Goal: Navigation & Orientation: Find specific page/section

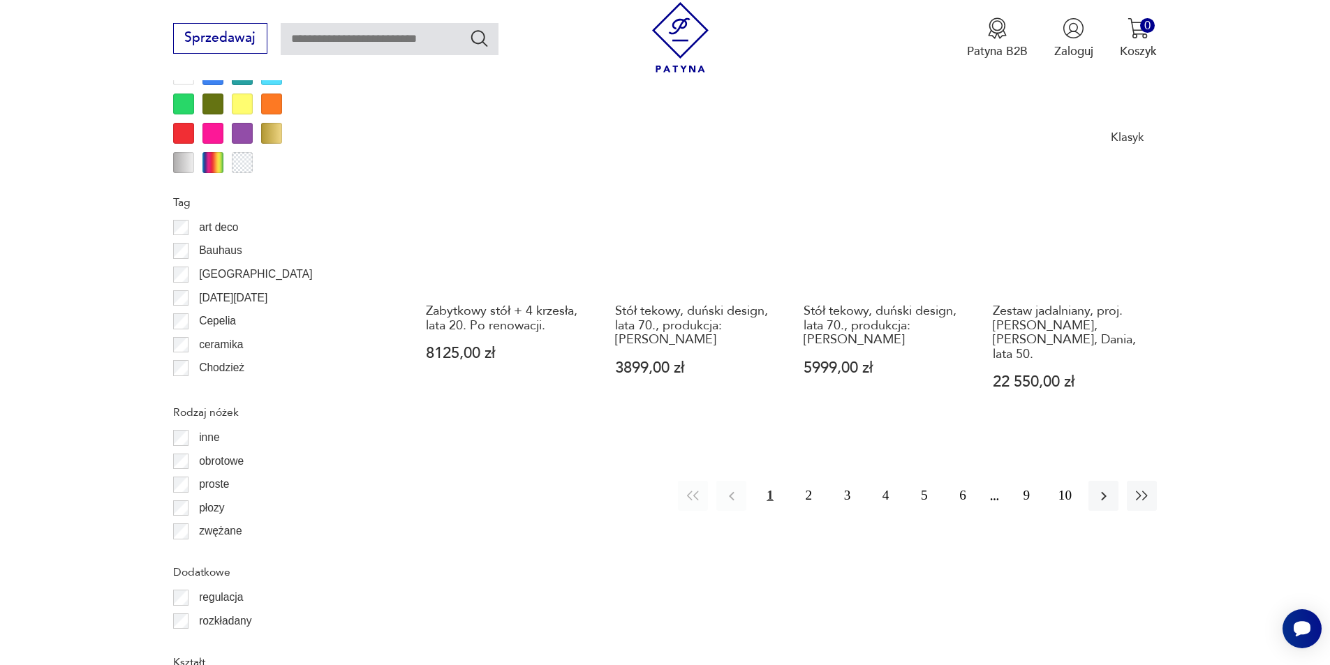
scroll to position [1651, 0]
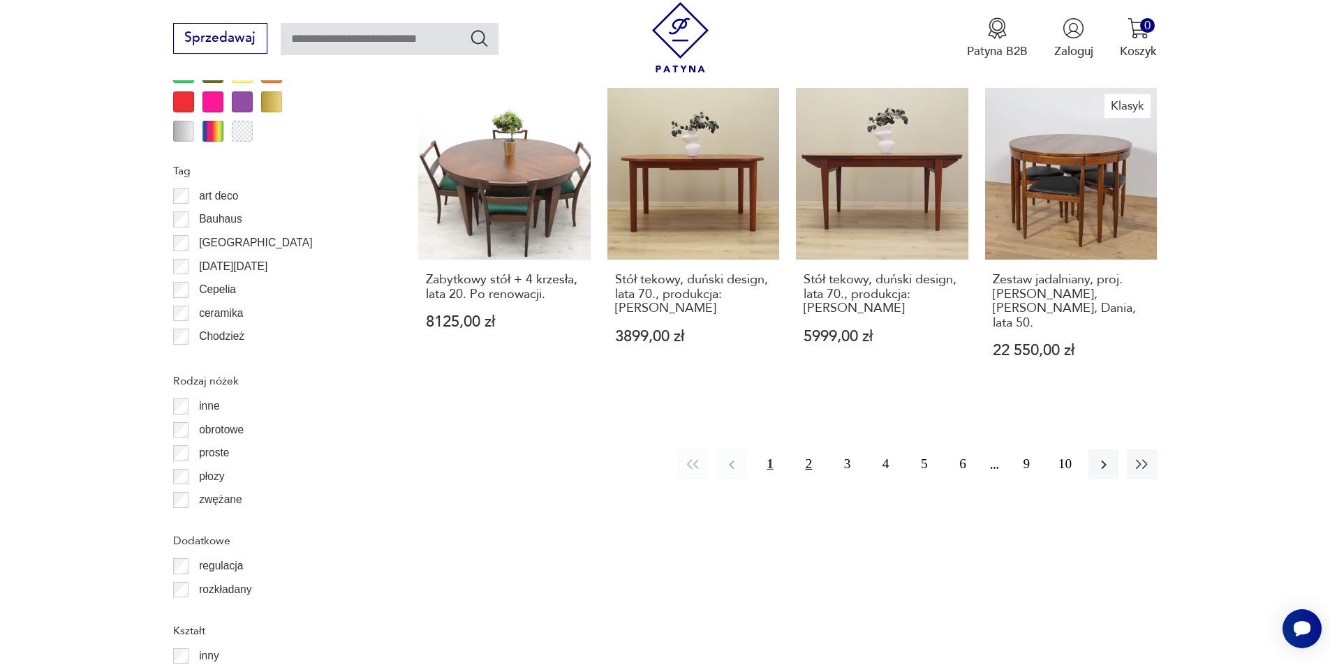
click at [804, 450] on button "2" at bounding box center [809, 465] width 30 height 30
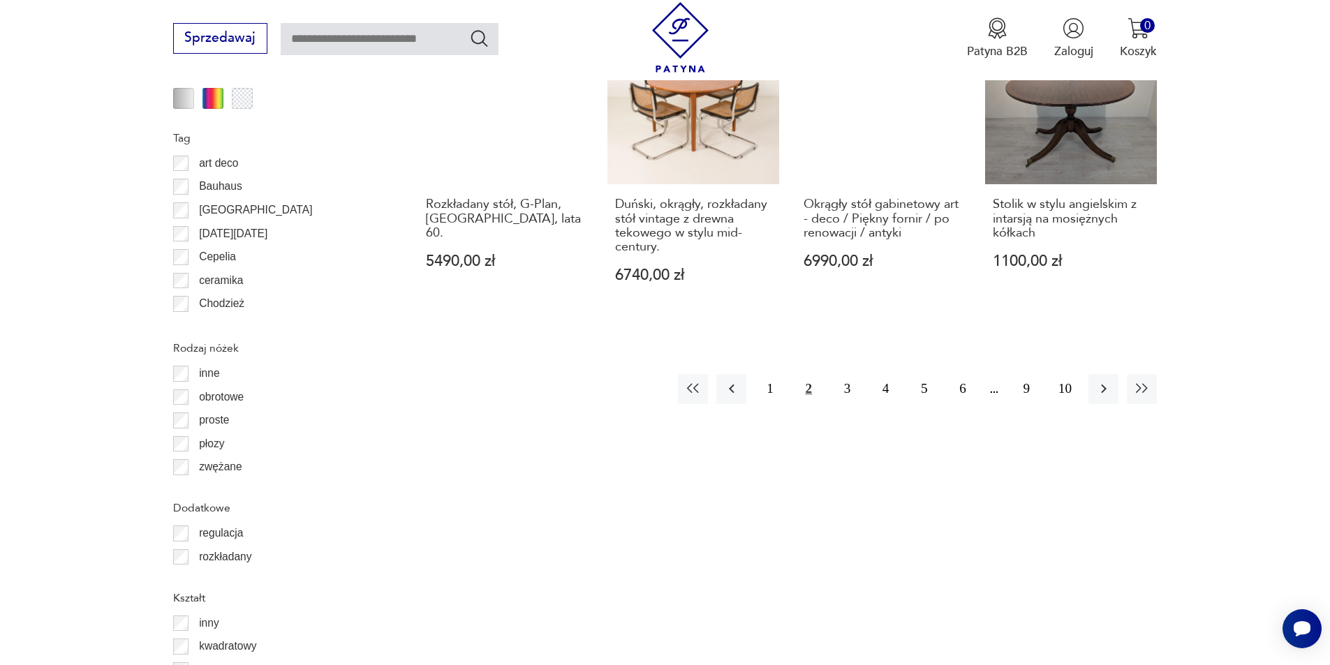
scroll to position [1590, 0]
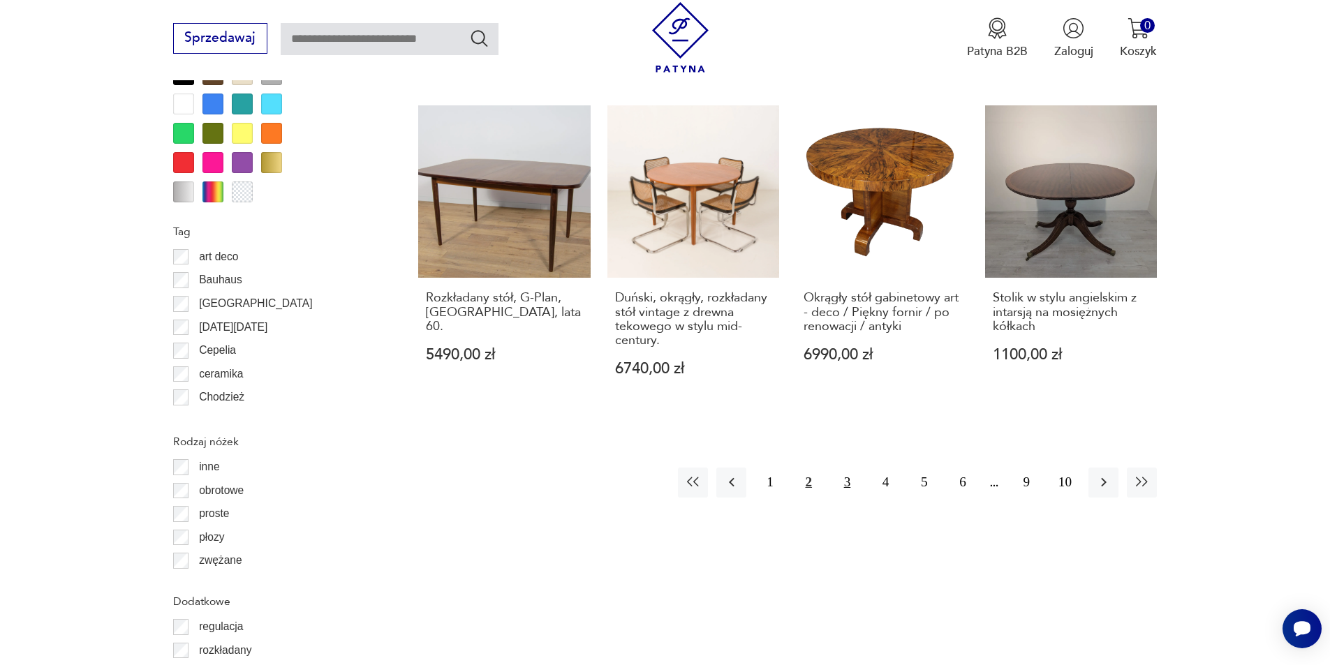
click at [845, 468] on button "3" at bounding box center [847, 483] width 30 height 30
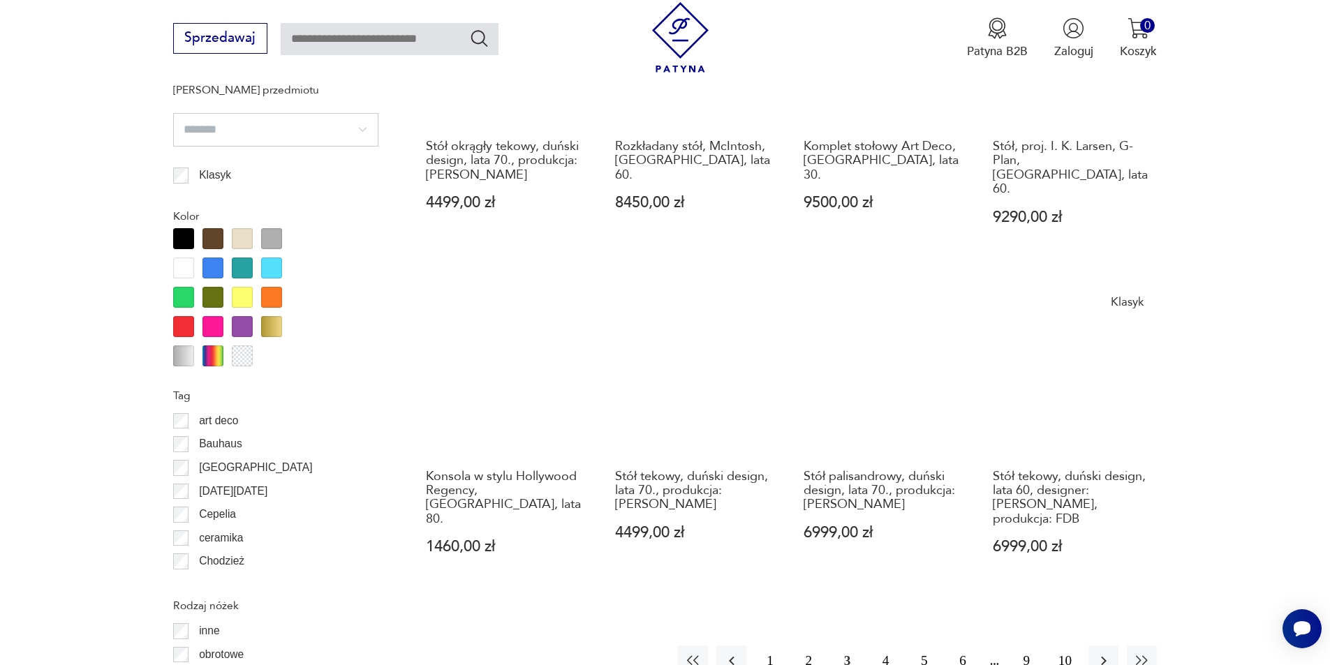
scroll to position [1450, 0]
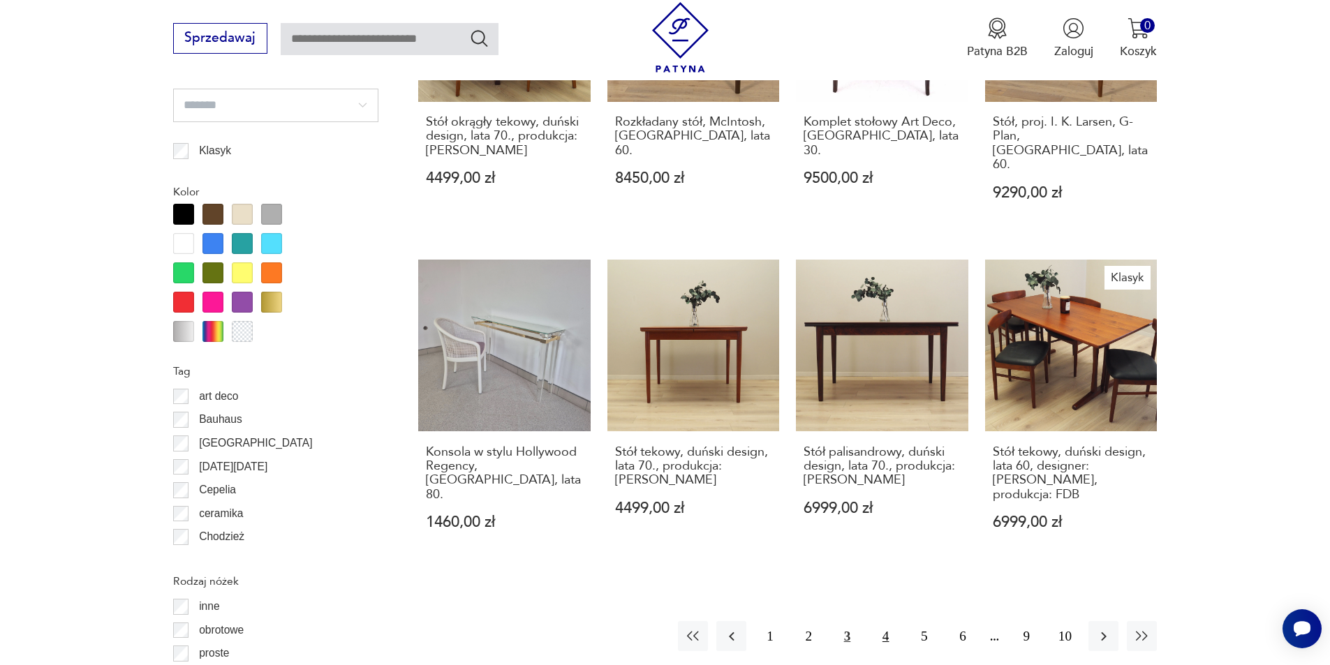
click at [882, 621] on button "4" at bounding box center [885, 636] width 30 height 30
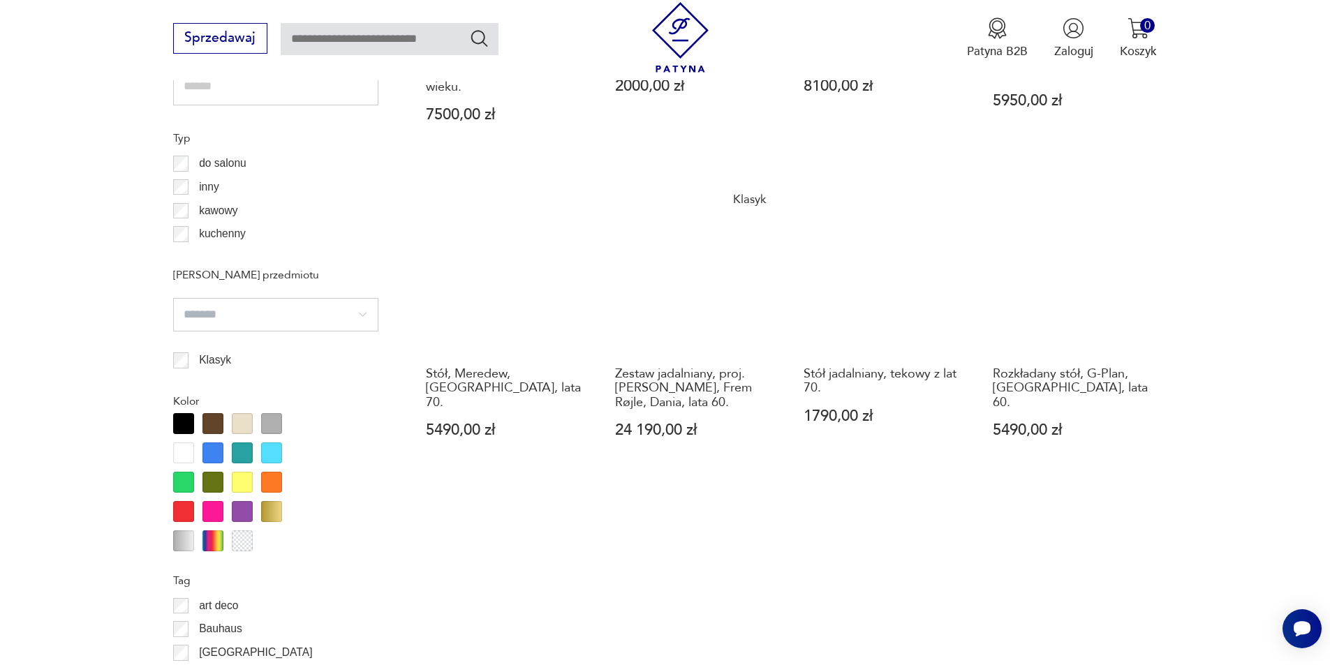
scroll to position [1520, 0]
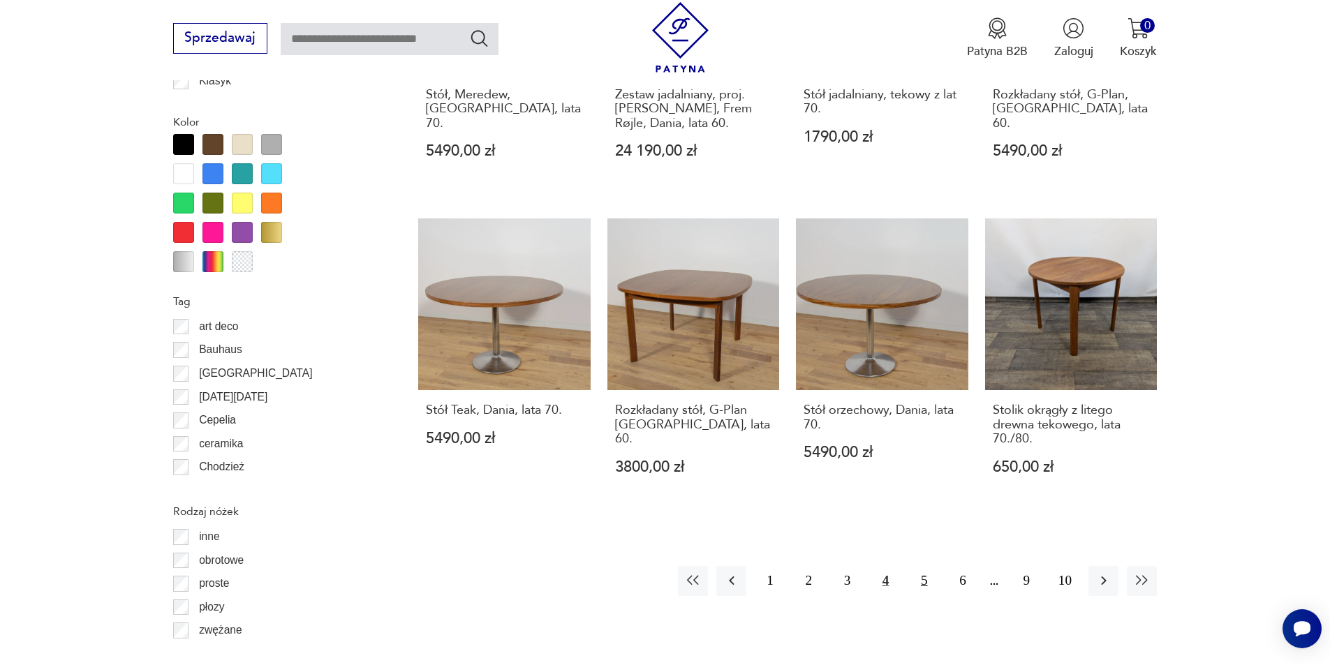
click at [921, 566] on button "5" at bounding box center [924, 581] width 30 height 30
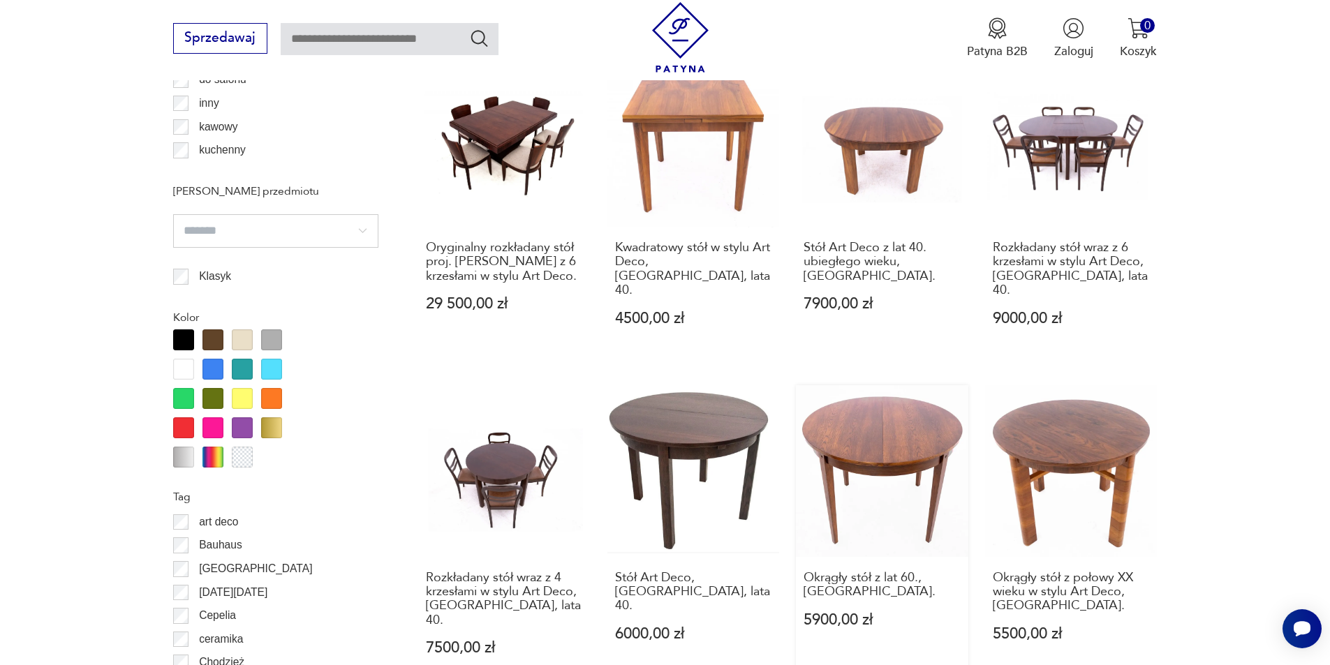
scroll to position [1450, 0]
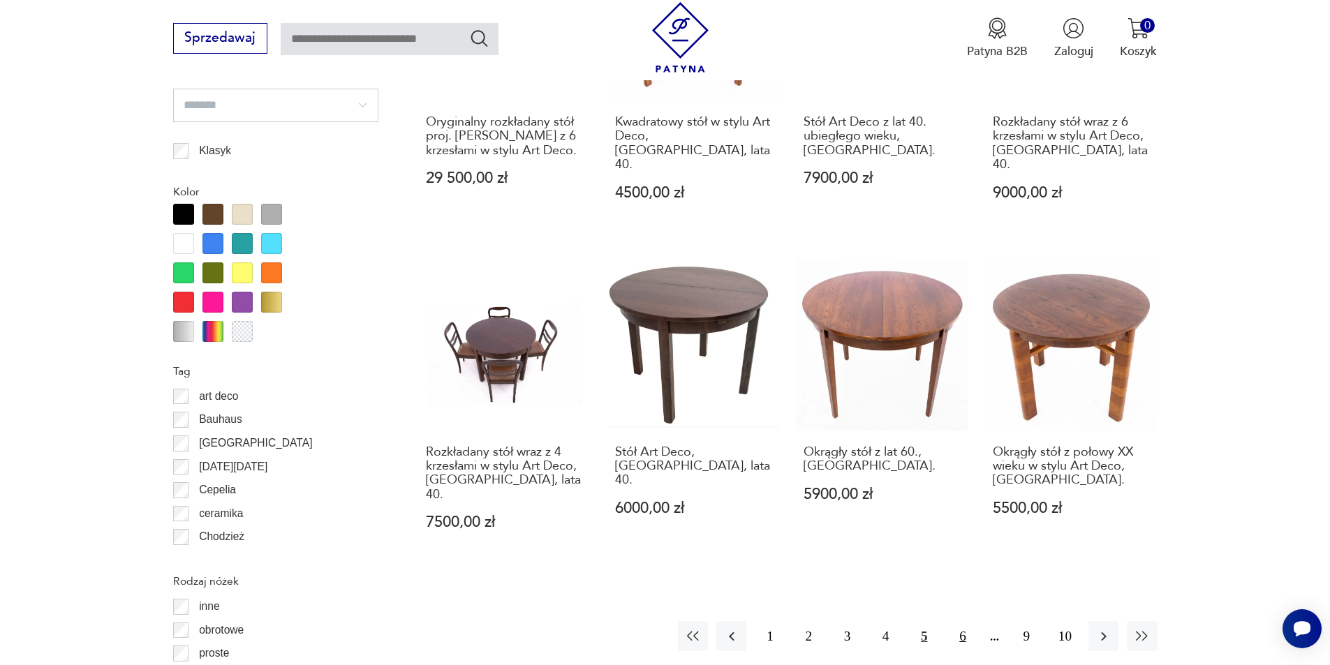
click at [966, 621] on button "6" at bounding box center [962, 636] width 30 height 30
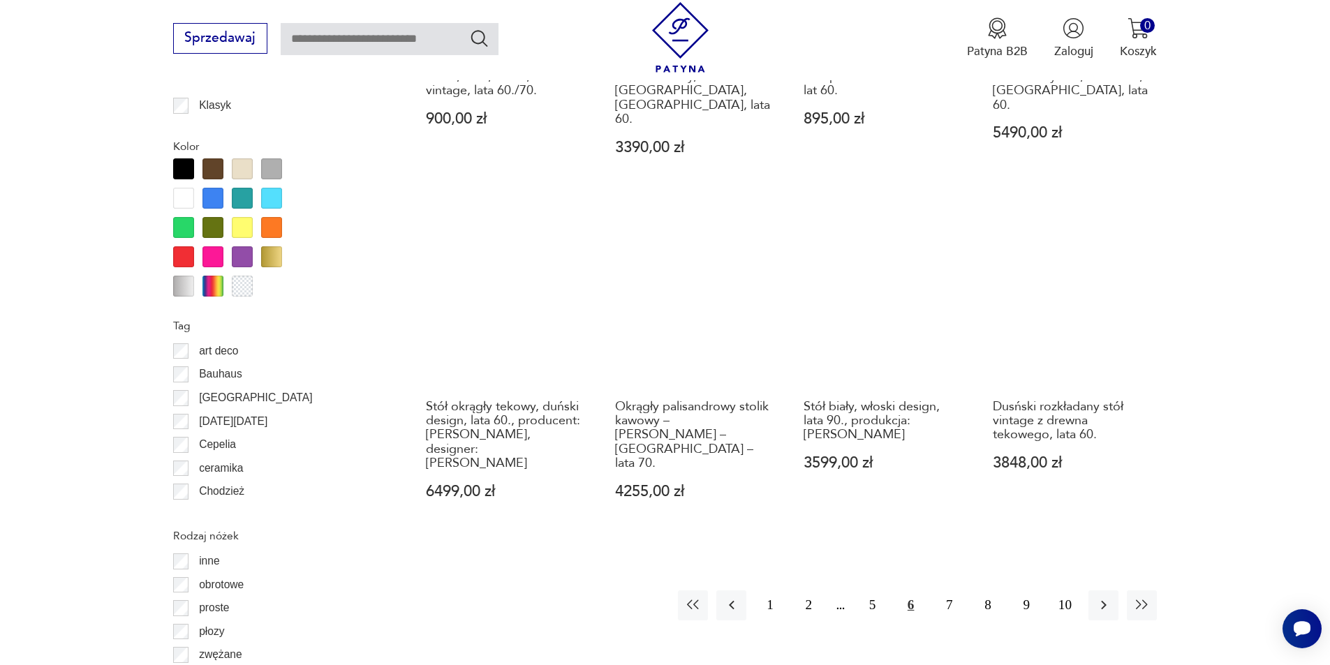
scroll to position [1520, 0]
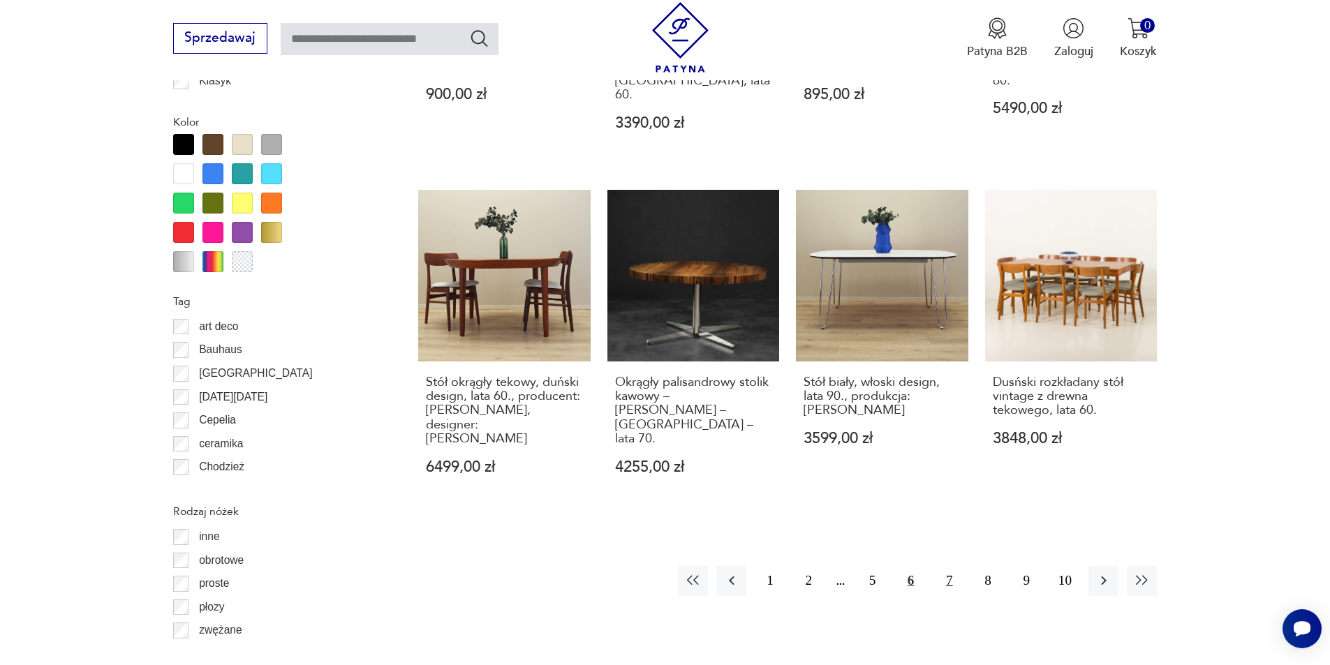
click at [950, 566] on button "7" at bounding box center [949, 581] width 30 height 30
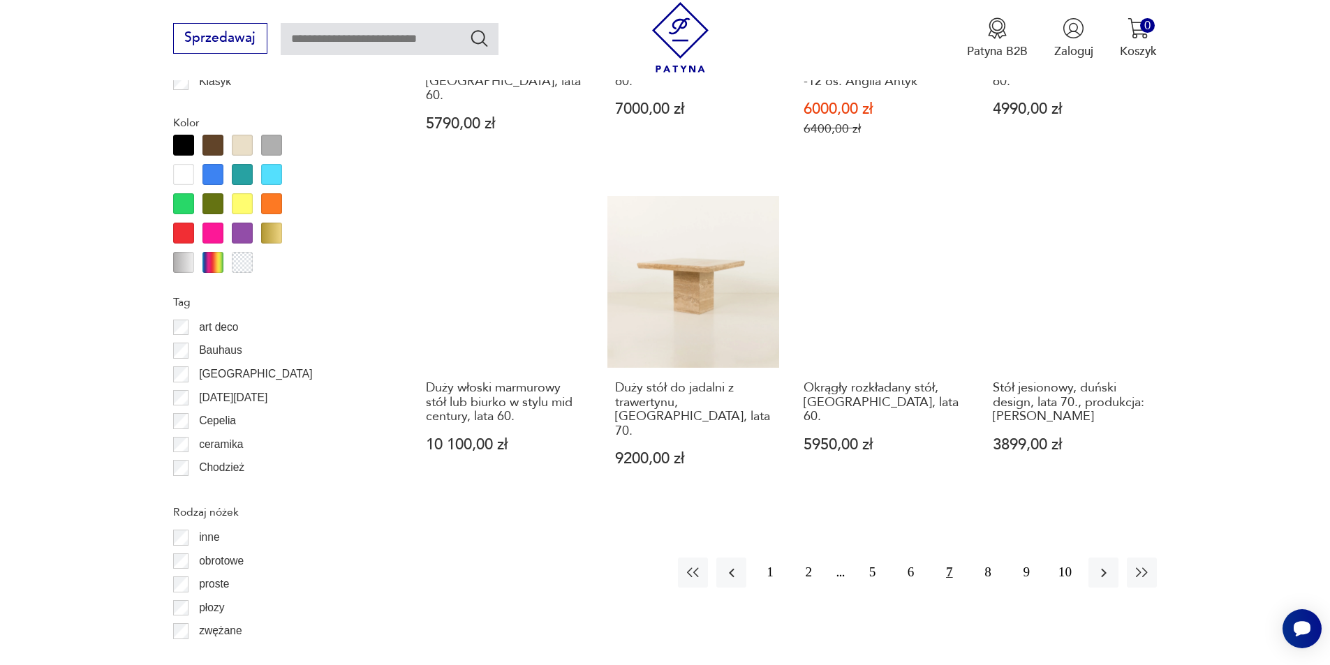
scroll to position [1520, 0]
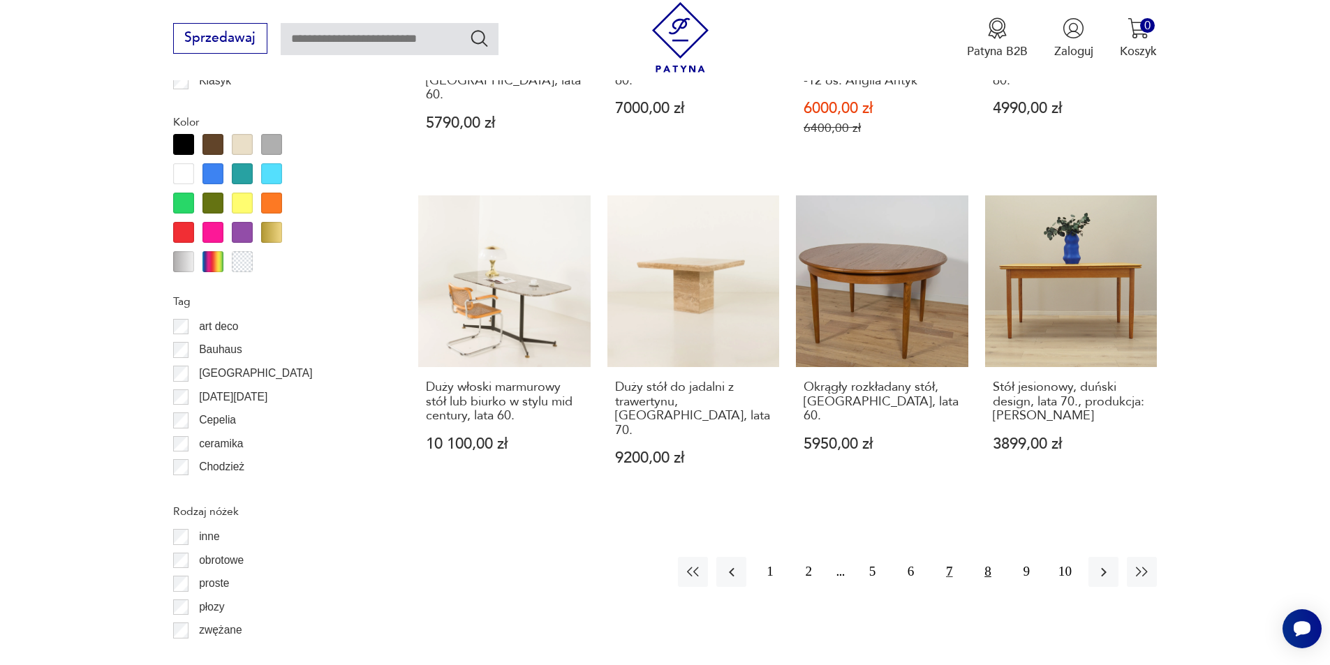
click at [988, 557] on button "8" at bounding box center [987, 572] width 30 height 30
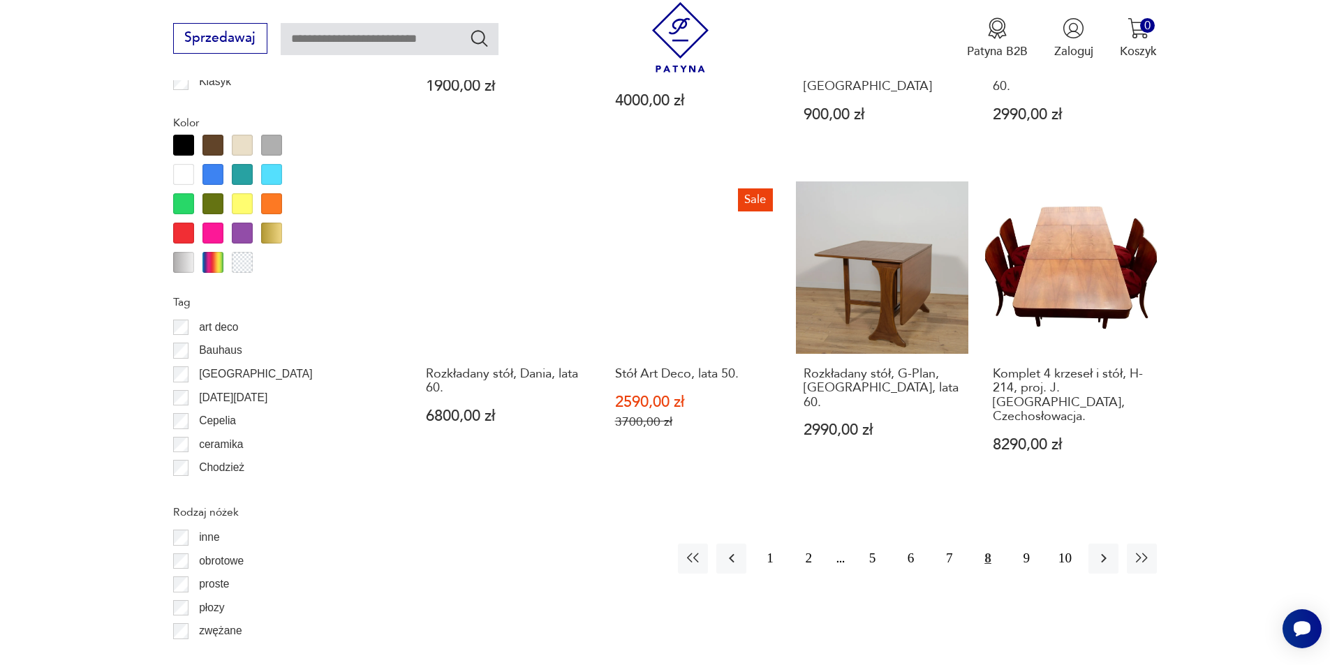
scroll to position [1520, 0]
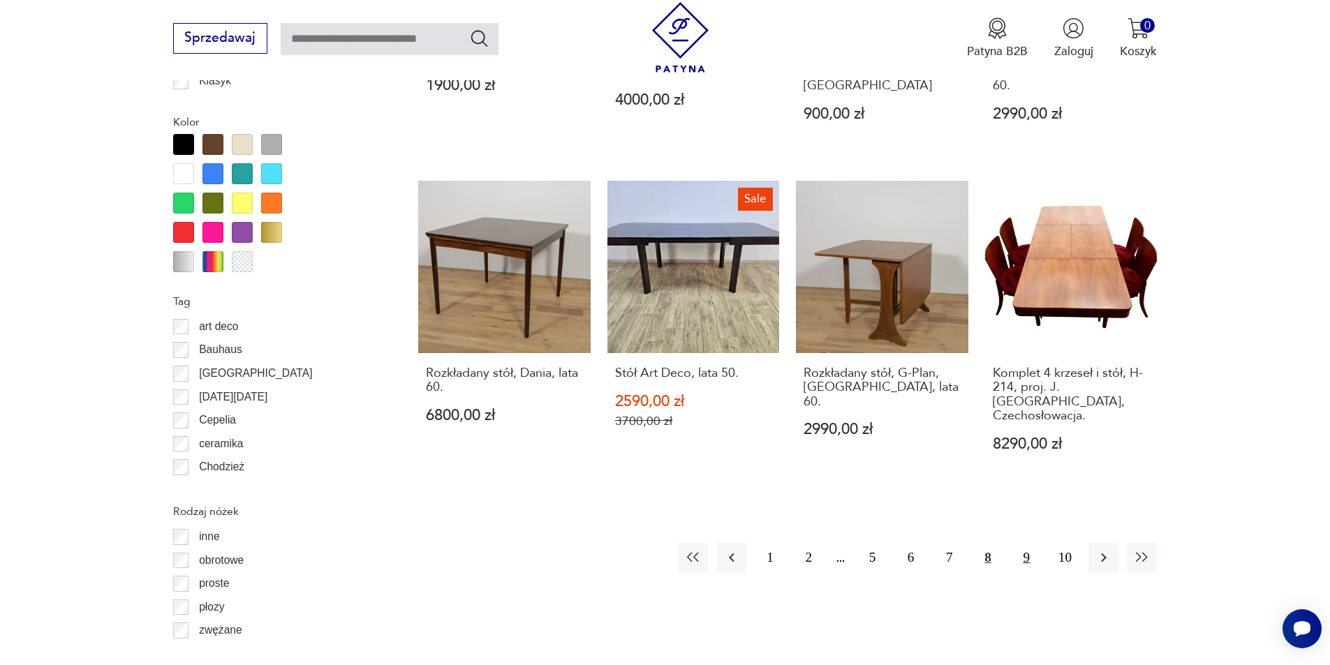
click at [1017, 543] on button "9" at bounding box center [1026, 558] width 30 height 30
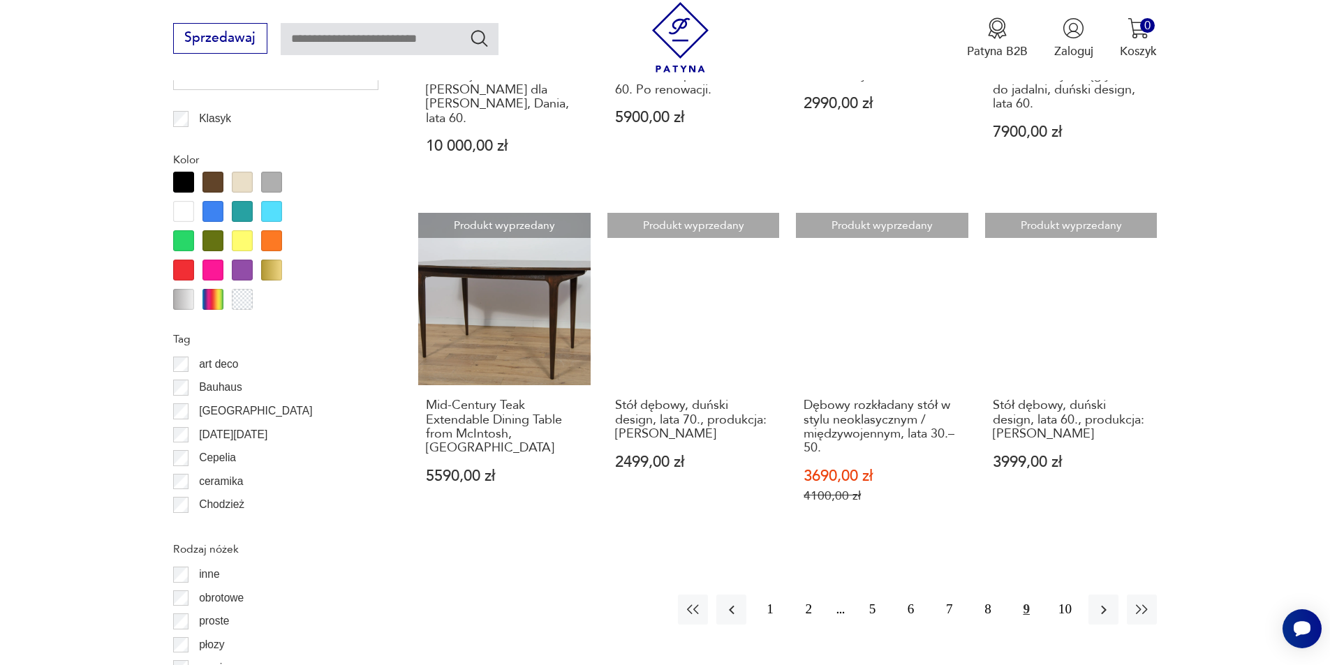
scroll to position [1590, 0]
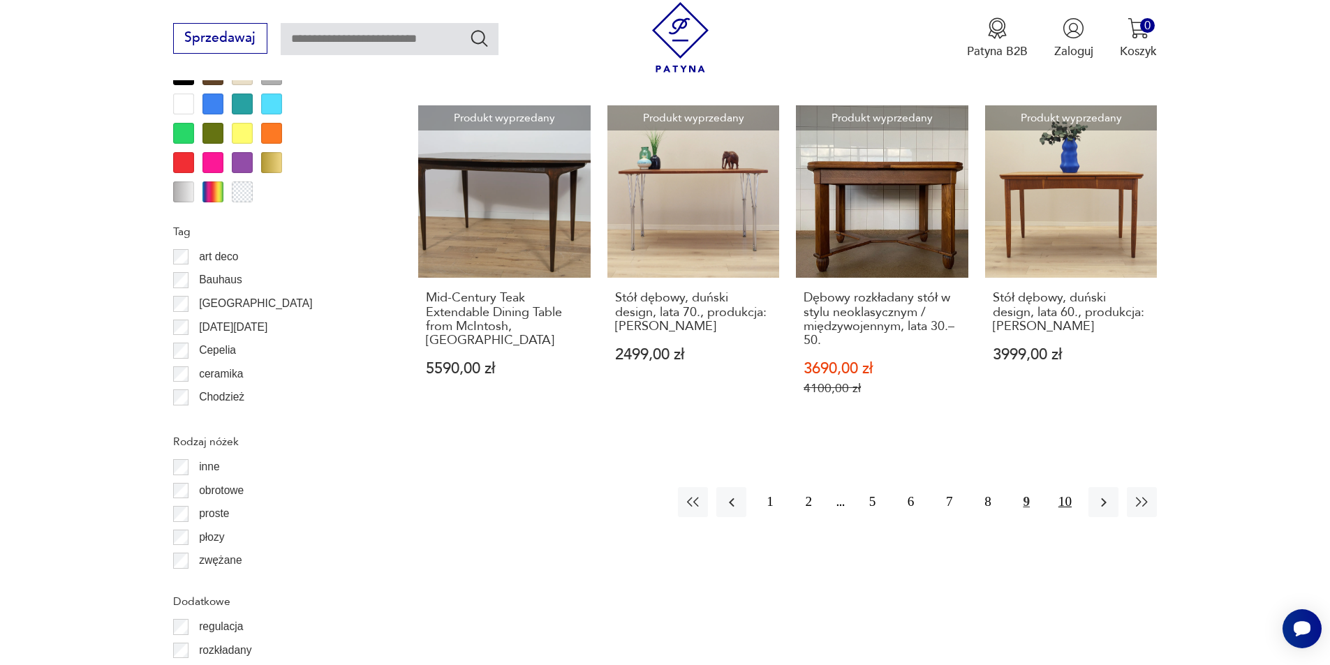
click at [1069, 487] on button "10" at bounding box center [1065, 502] width 30 height 30
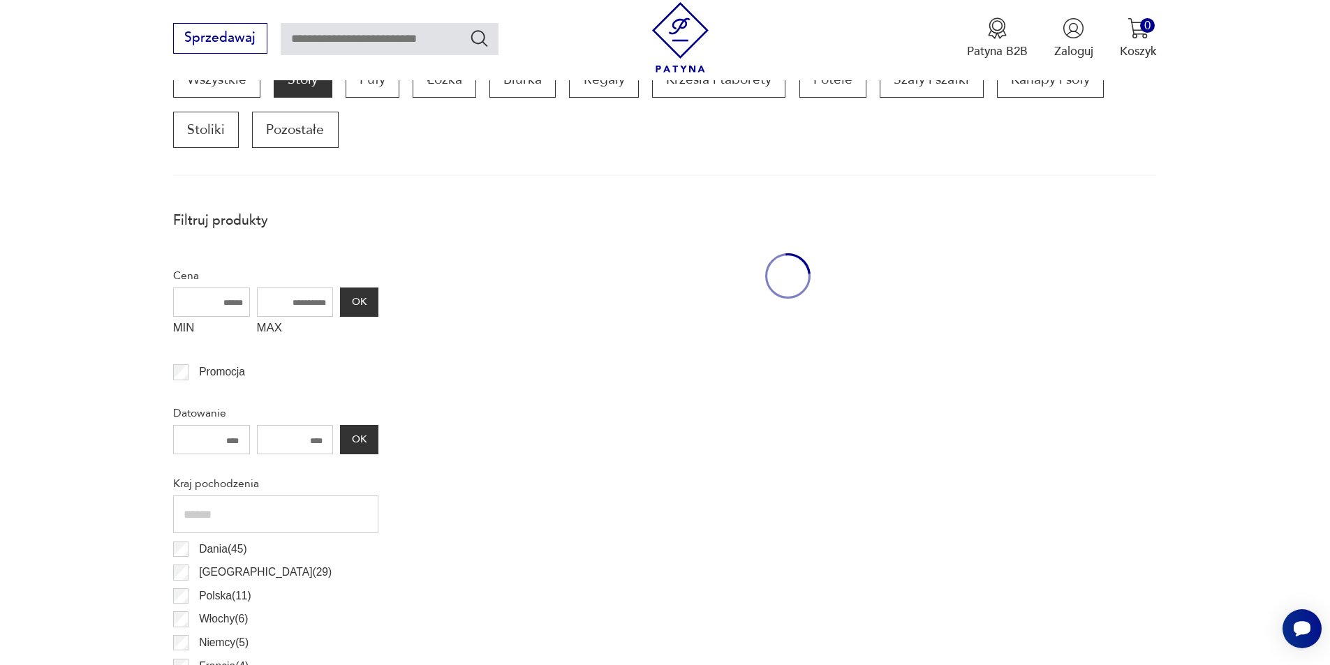
scroll to position [473, 0]
